Goal: Task Accomplishment & Management: Use online tool/utility

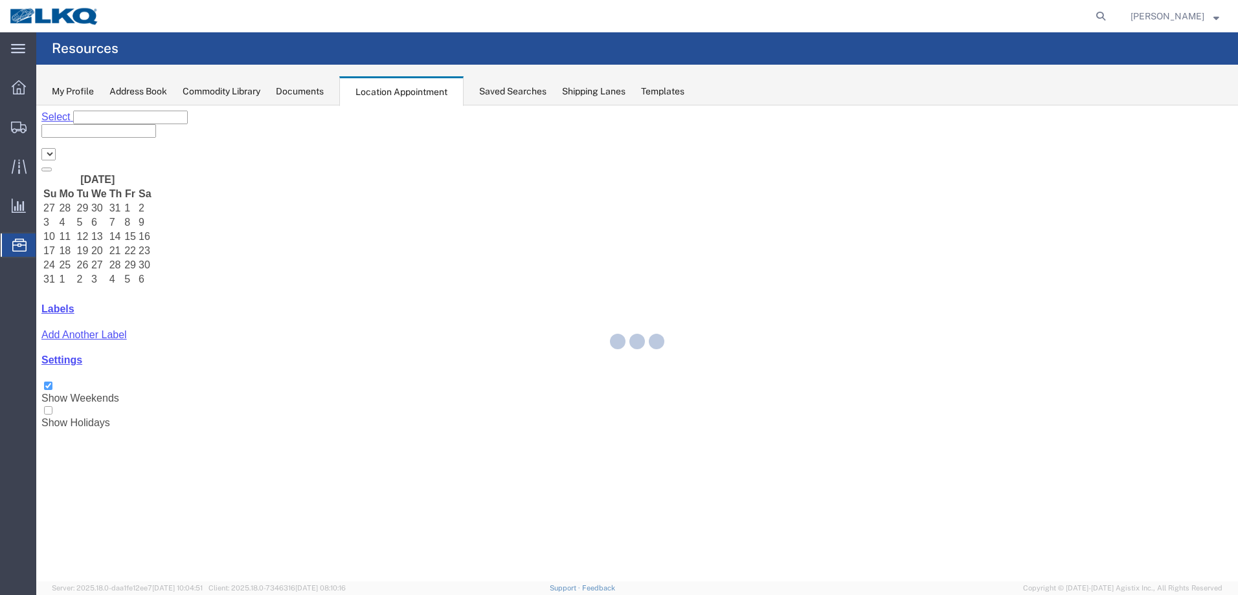
select select "28018"
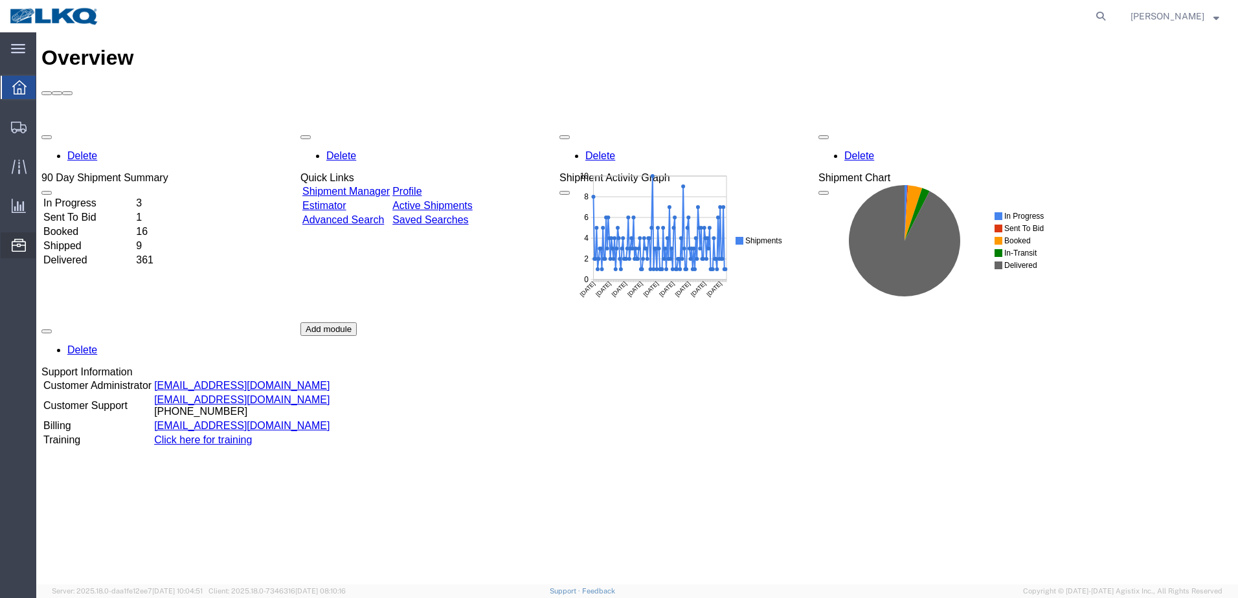
click at [17, 248] on icon at bounding box center [19, 245] width 14 height 13
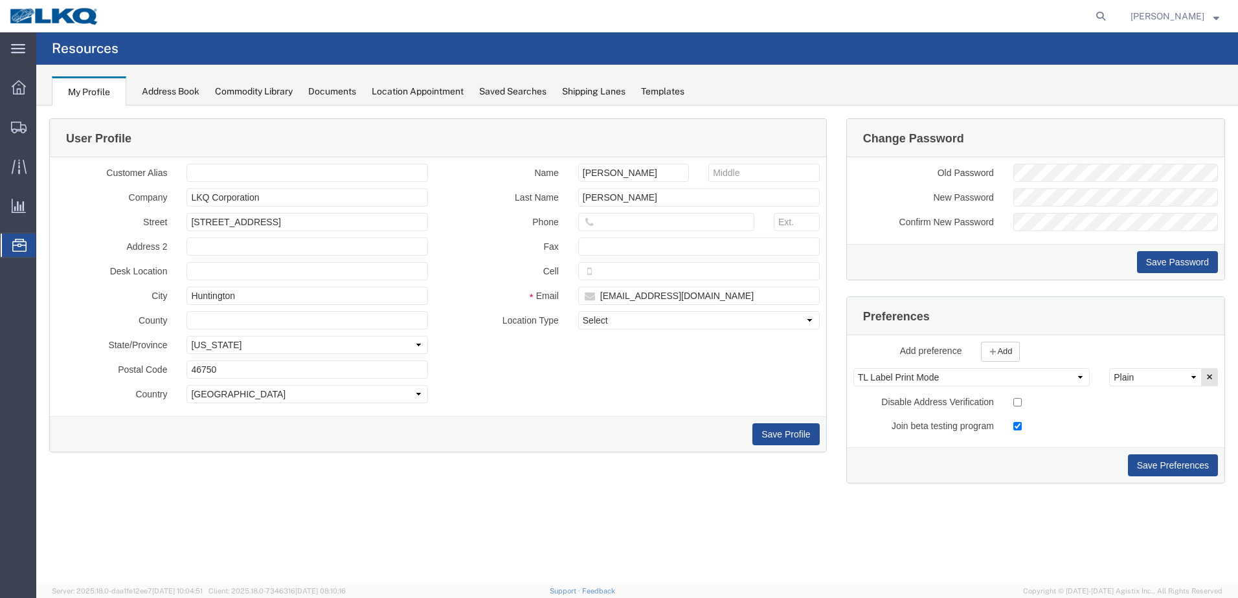
click at [447, 91] on div "Location Appointment" at bounding box center [418, 92] width 92 height 14
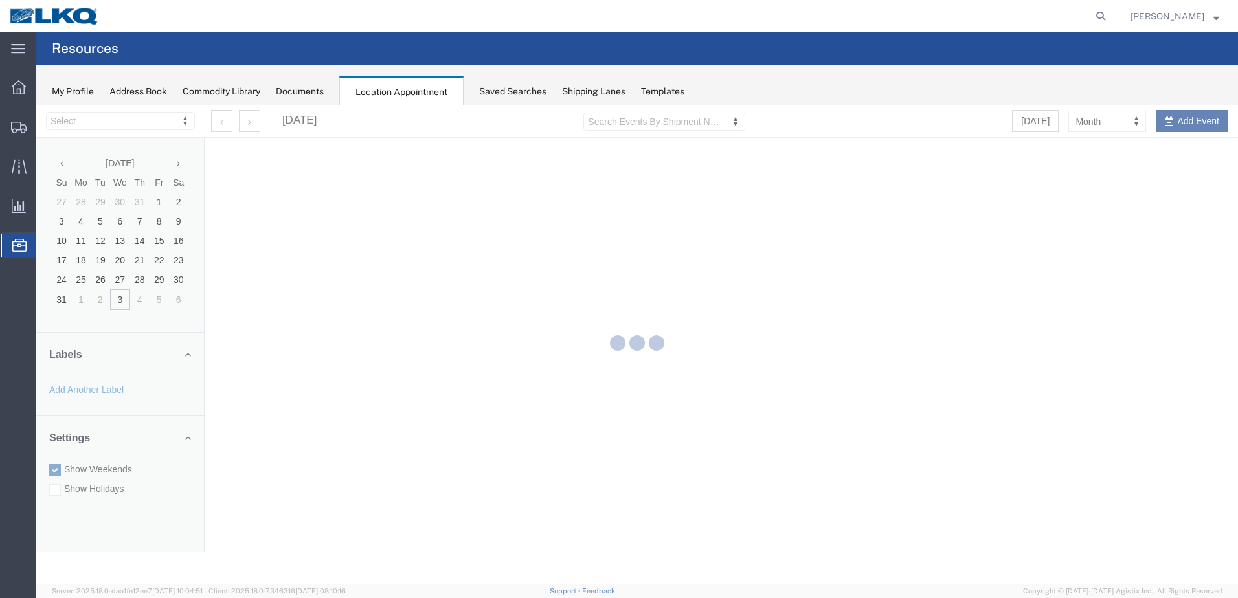
select select "28018"
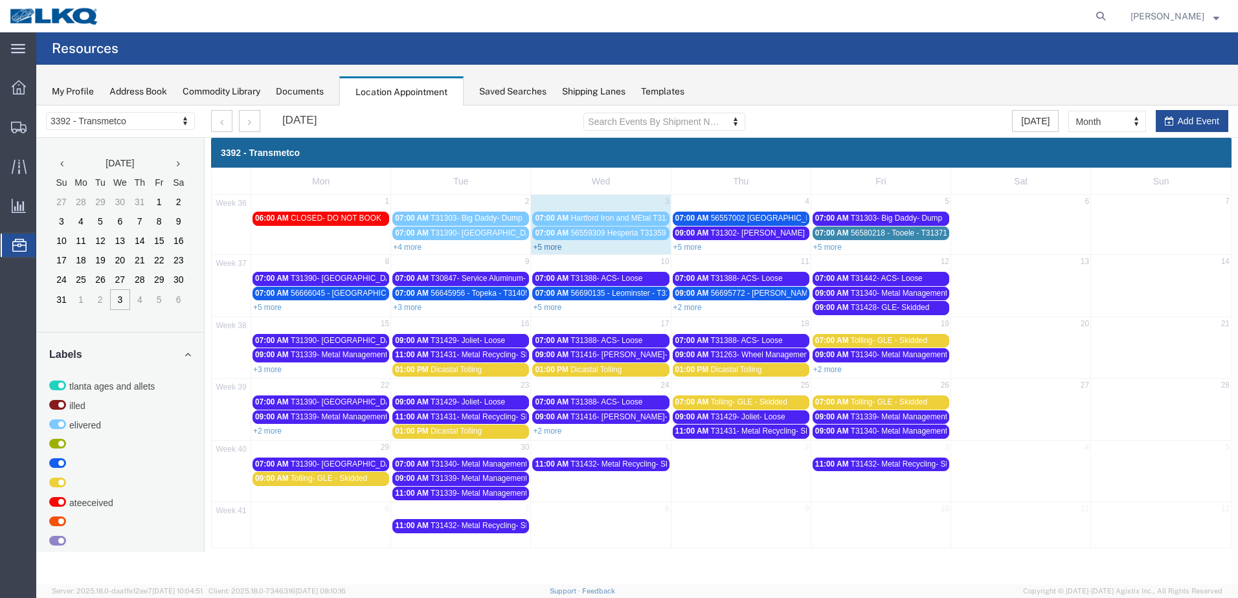
click at [559, 247] on link "+5 more" at bounding box center [547, 247] width 28 height 9
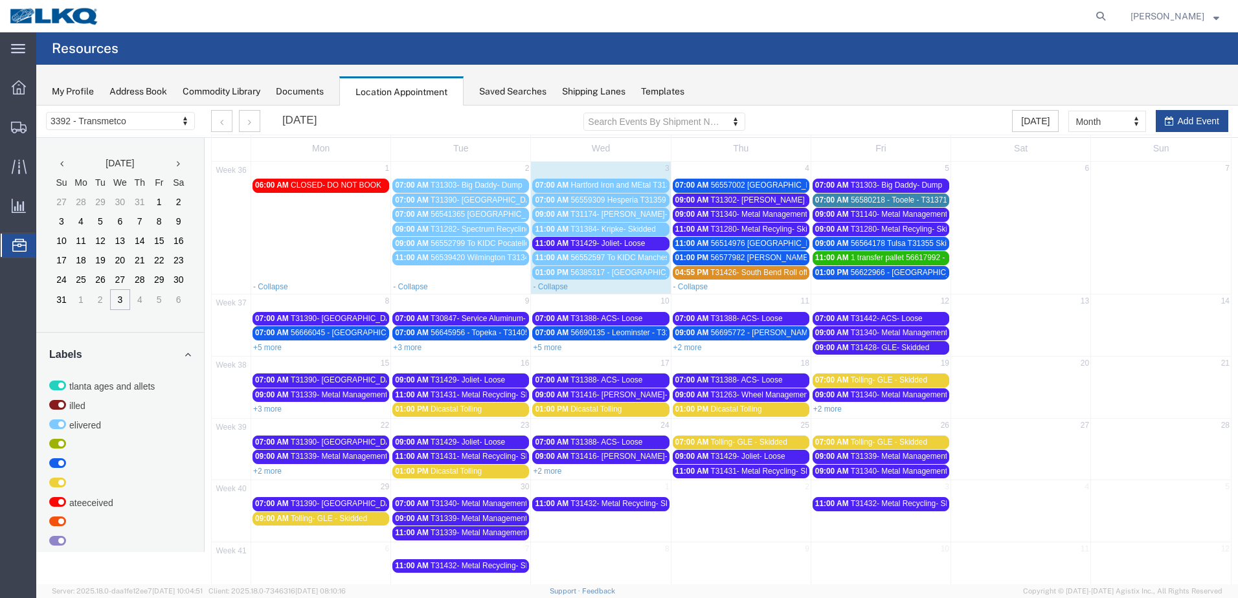
scroll to position [50, 0]
